Goal: Find specific page/section: Locate item on page

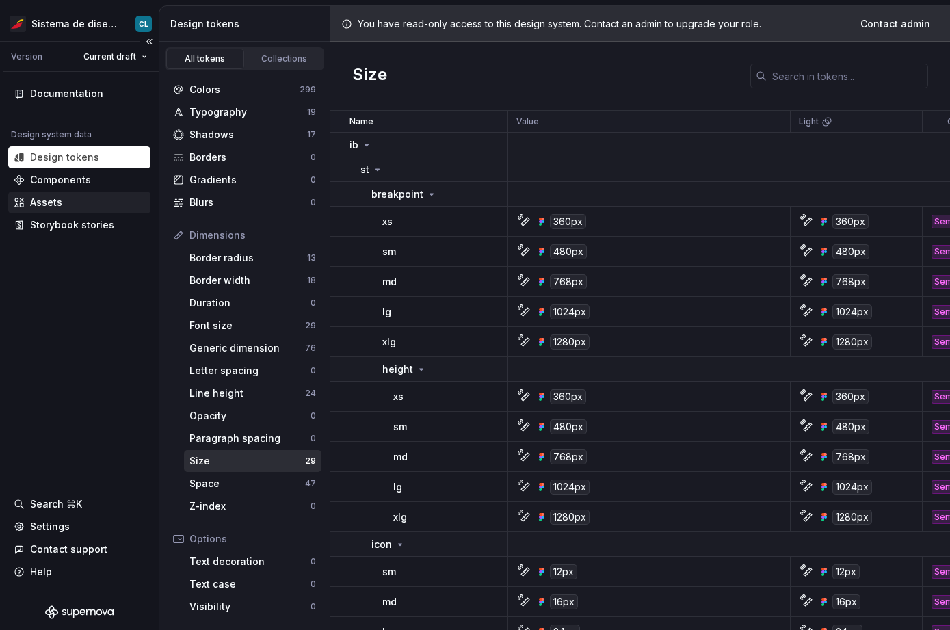
click at [60, 202] on div "Assets" at bounding box center [46, 203] width 32 height 14
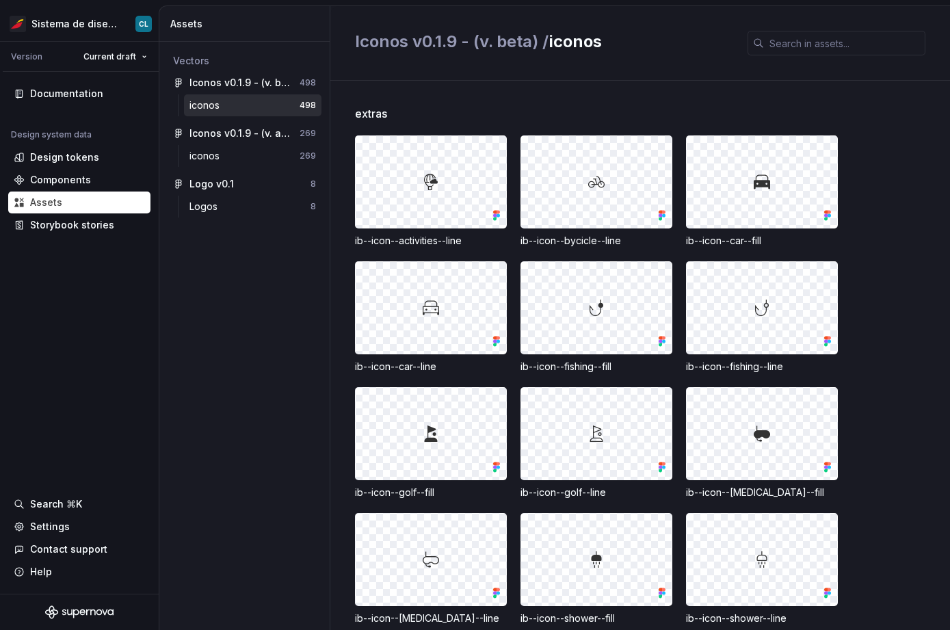
scroll to position [116, 0]
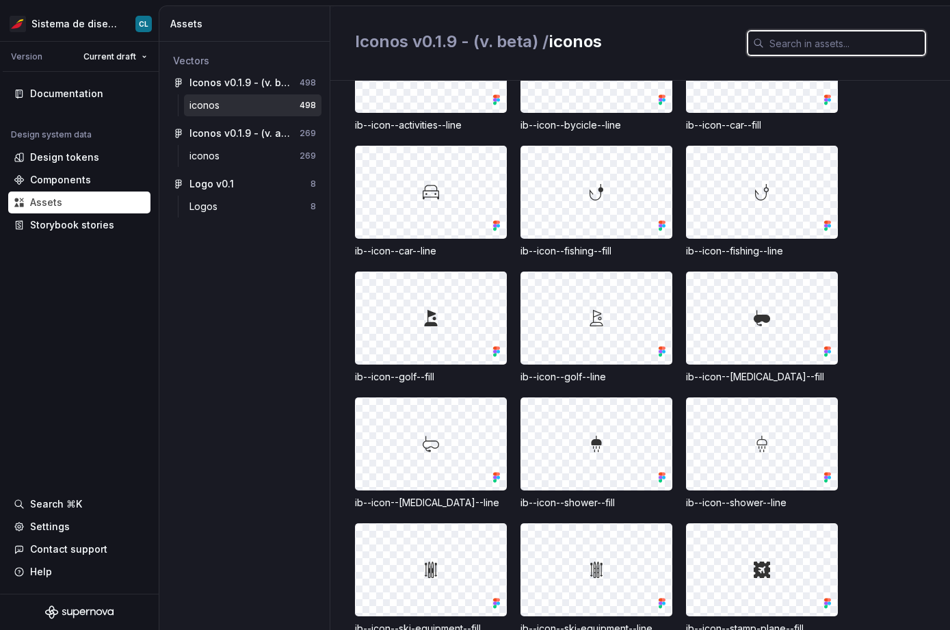
click at [542, 51] on input "text" at bounding box center [844, 43] width 161 height 25
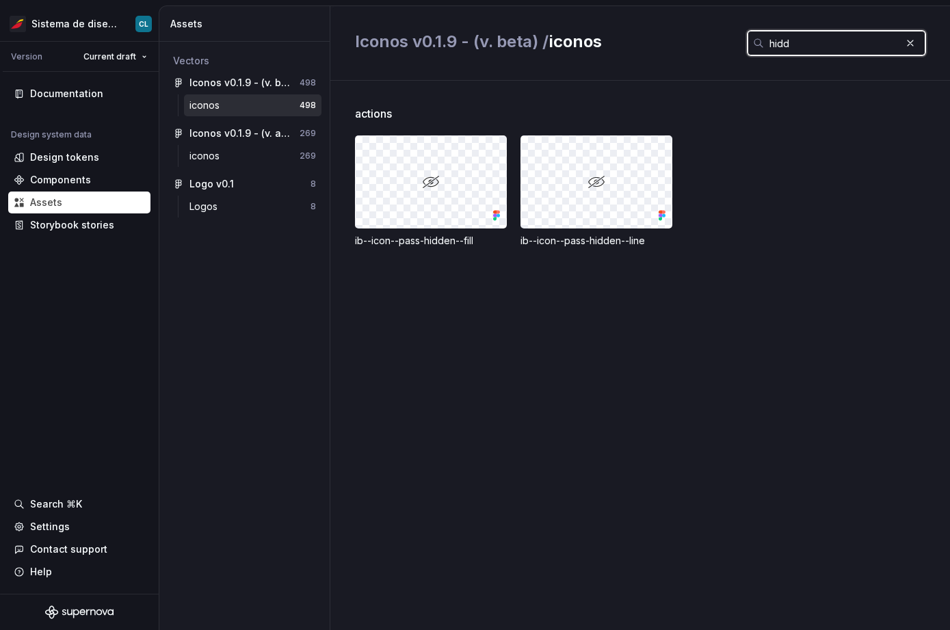
scroll to position [0, 0]
click at [542, 45] on input "hidden" at bounding box center [832, 43] width 137 height 25
paste input "ib--icon--pass"
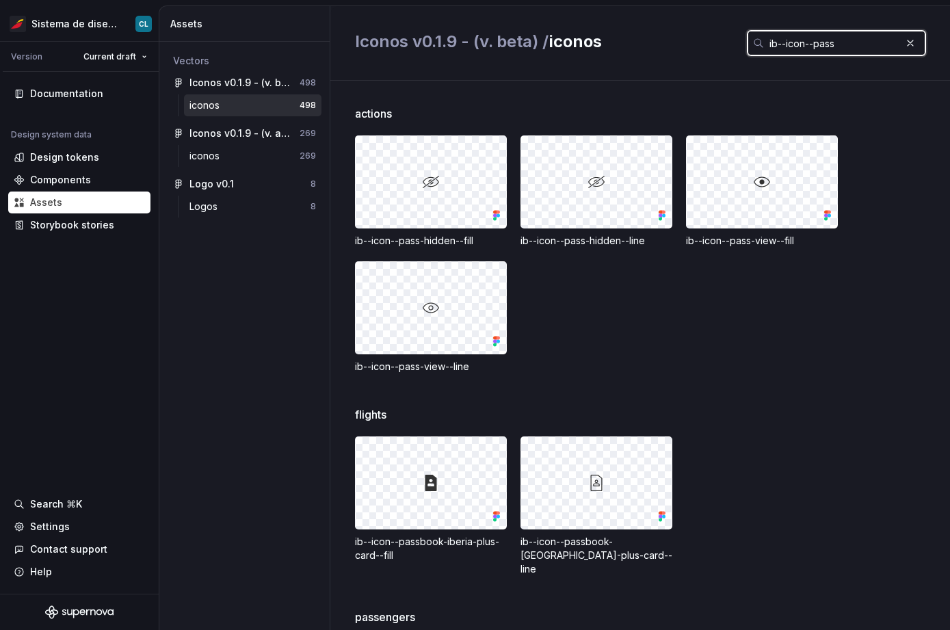
click at [542, 42] on input "ib--icon--pass" at bounding box center [832, 43] width 137 height 25
paste input "-hidden--fill"
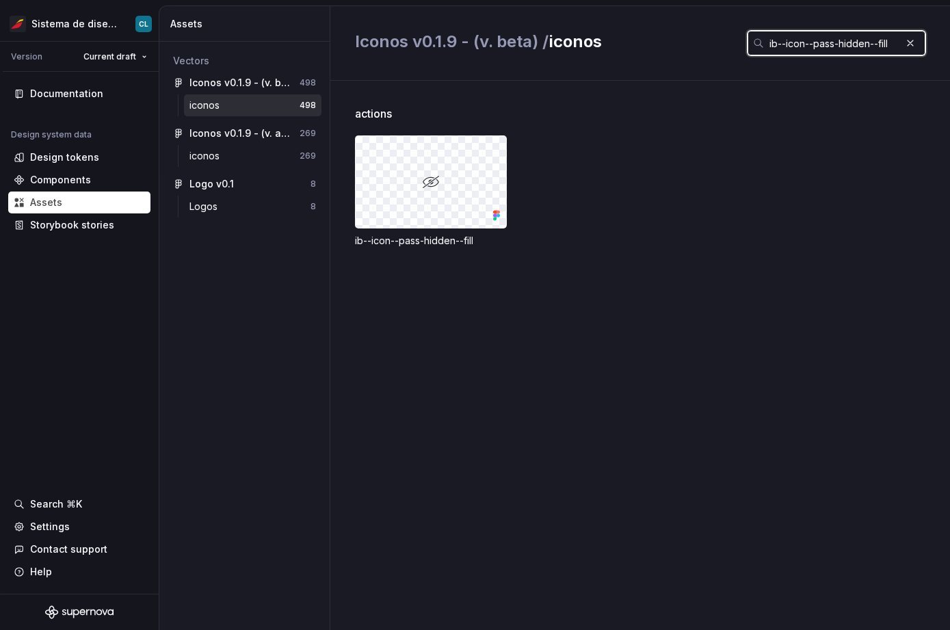
type input "ib--icon--pass-hidden--fill"
click at [419, 188] on div at bounding box center [431, 182] width 150 height 92
drag, startPoint x: 419, startPoint y: 187, endPoint x: 462, endPoint y: 181, distance: 43.4
click at [462, 181] on div at bounding box center [431, 182] width 150 height 92
click at [542, 46] on button "button" at bounding box center [910, 43] width 19 height 19
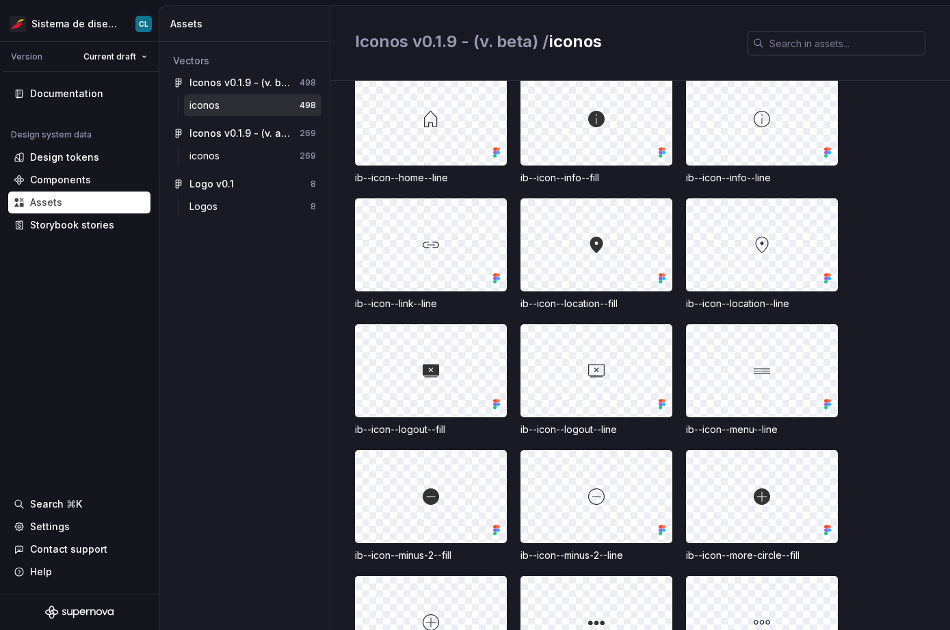
scroll to position [6096, 0]
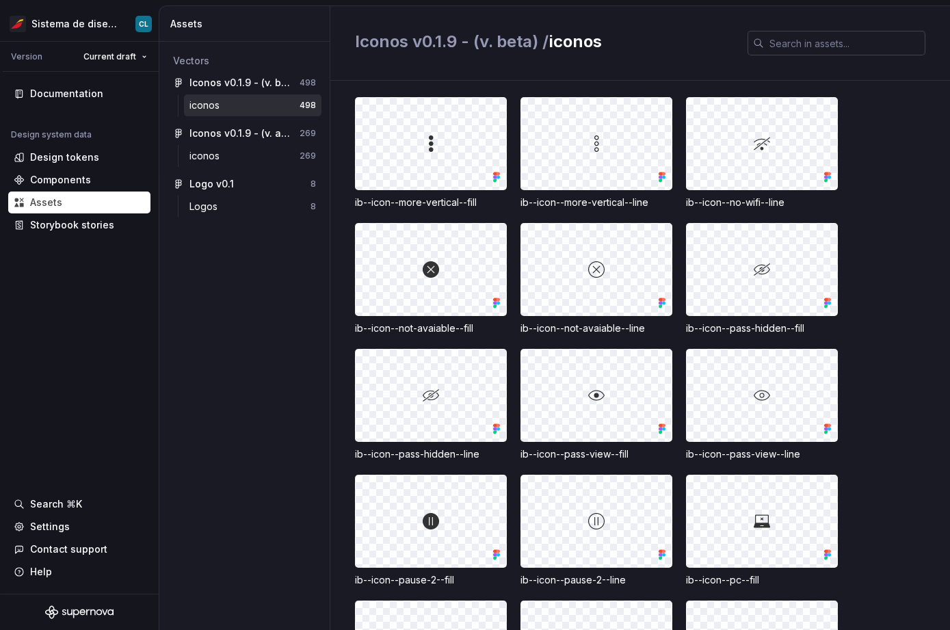
click at [542, 308] on div at bounding box center [762, 270] width 150 height 92
